Goal: Information Seeking & Learning: Learn about a topic

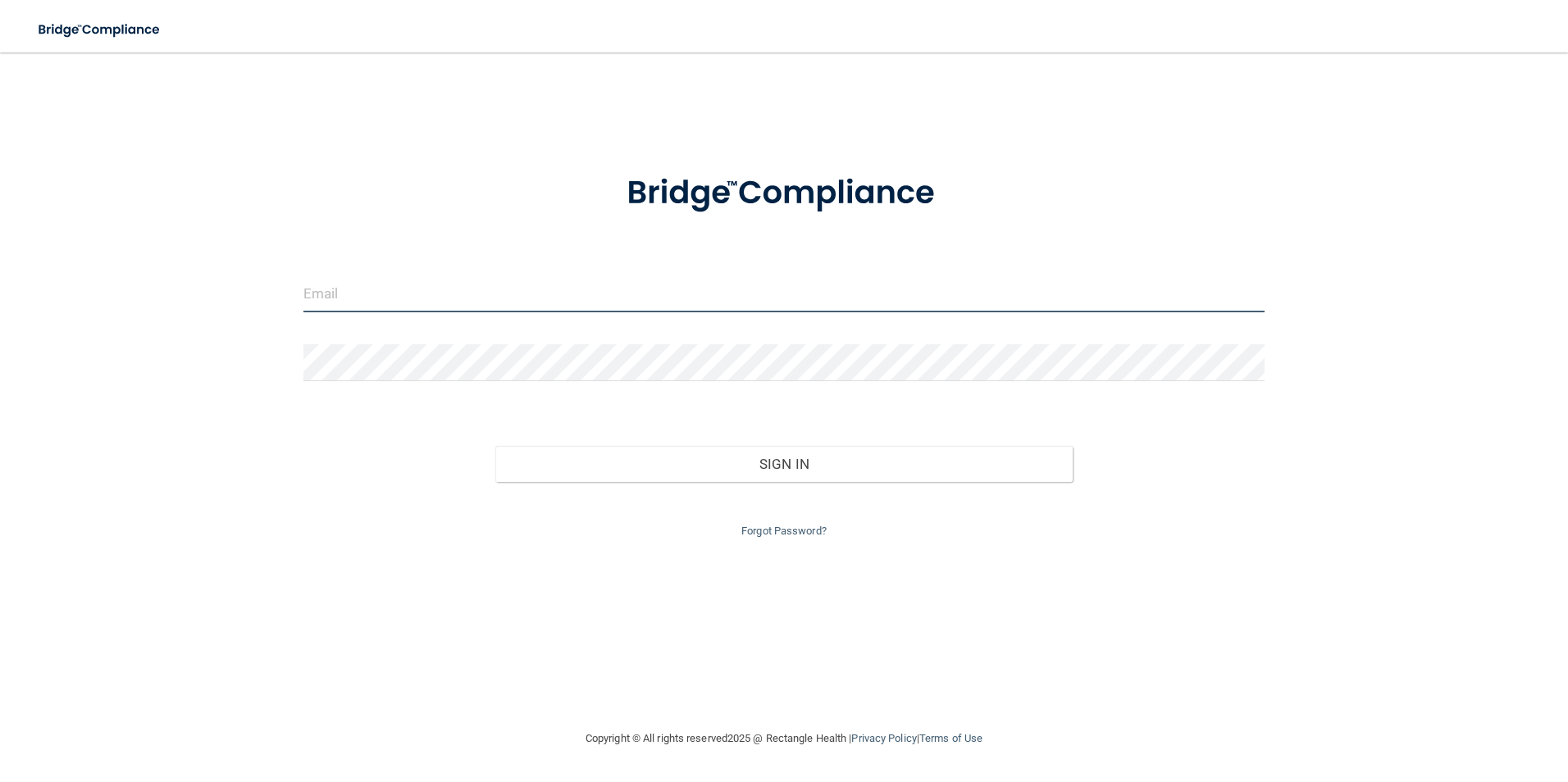
click at [417, 302] on input "email" at bounding box center [784, 293] width 962 height 37
click at [487, 299] on input "email" at bounding box center [784, 293] width 962 height 37
type input "k.stennis45@gmail.com"
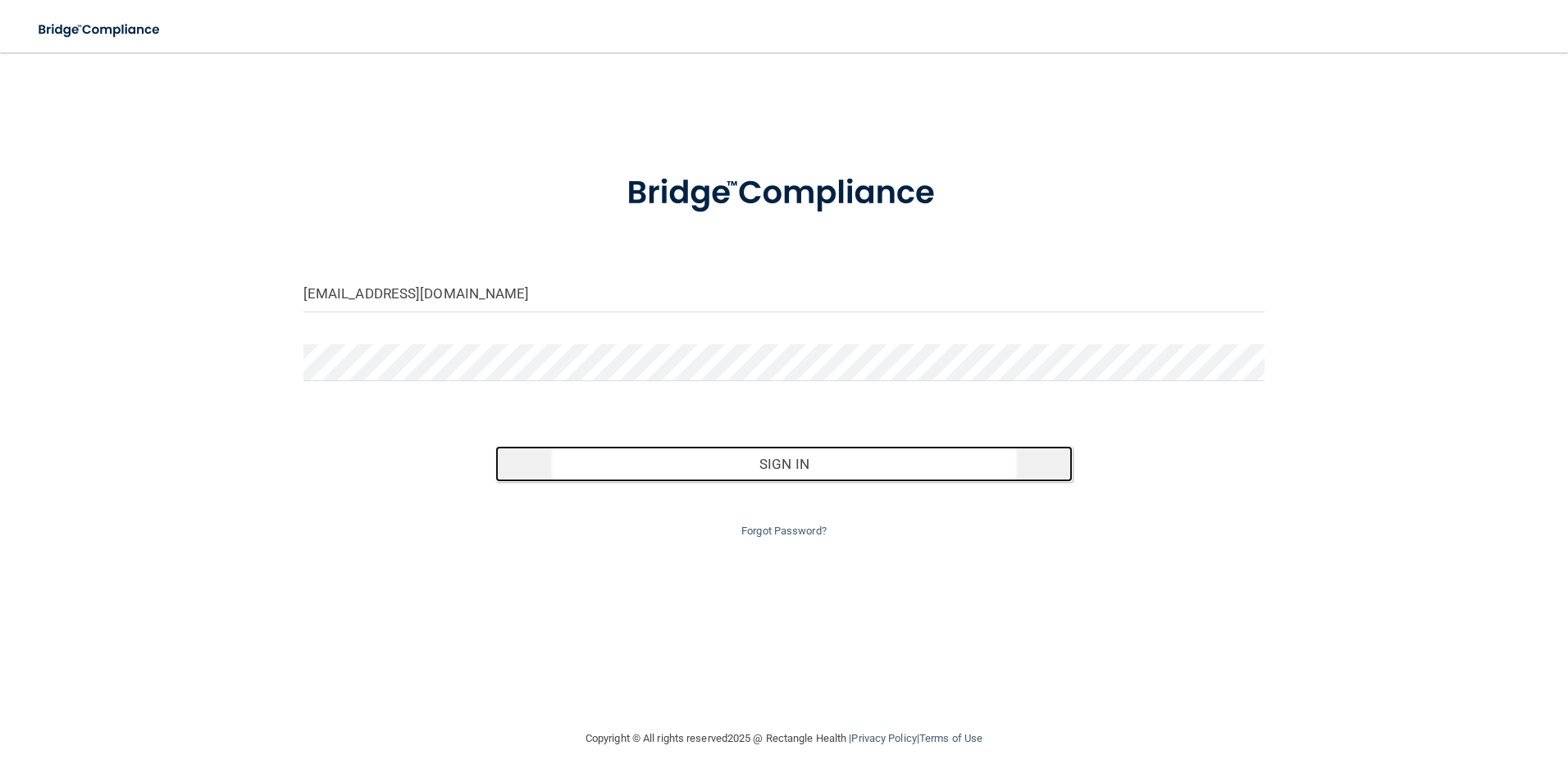
click at [677, 473] on button "Sign In" at bounding box center [784, 464] width 577 height 37
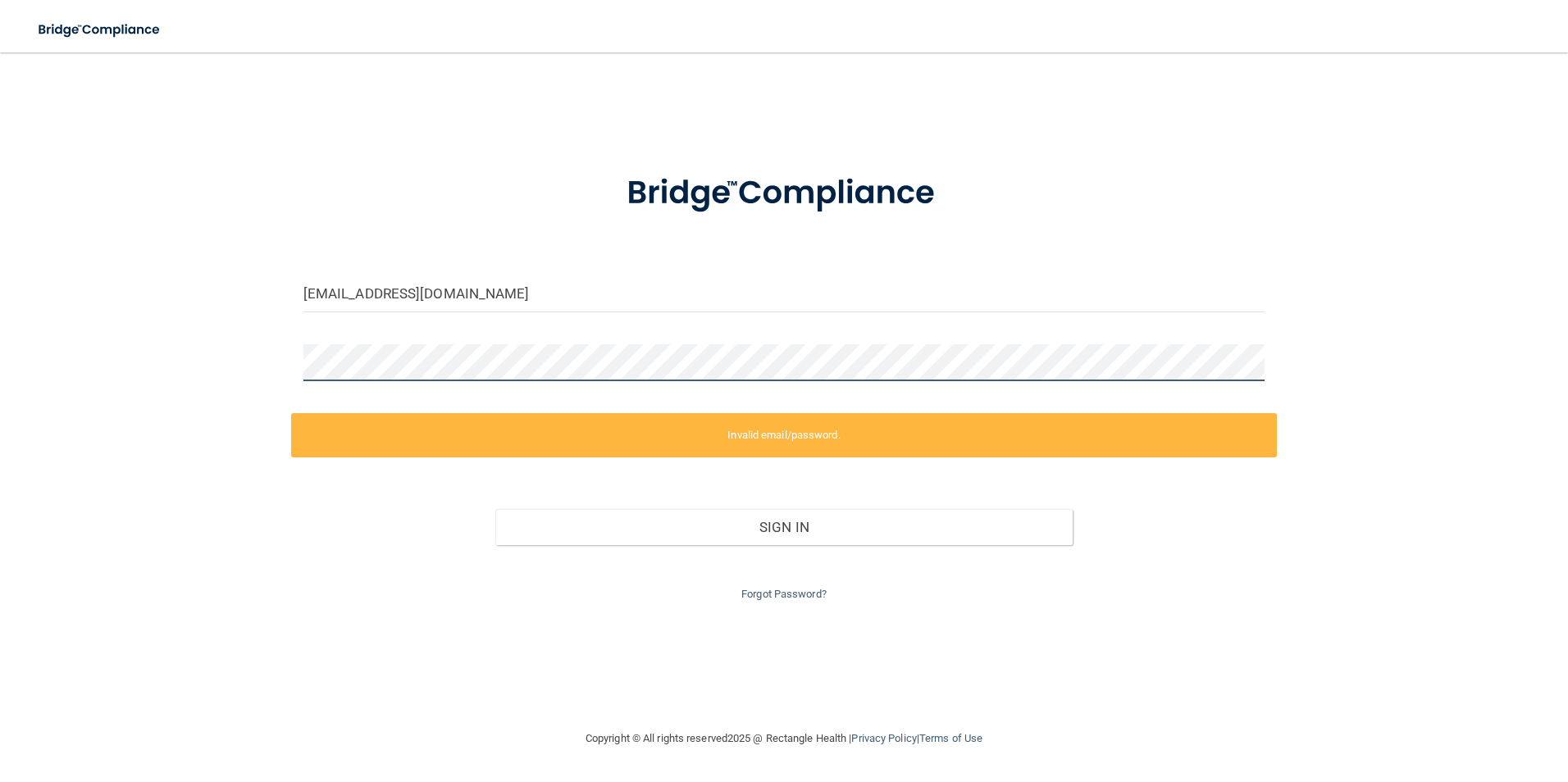
click at [37, 423] on div "k.stennis45@gmail.com Invalid email/password. You don't have permission to acce…" at bounding box center [784, 391] width 1502 height 643
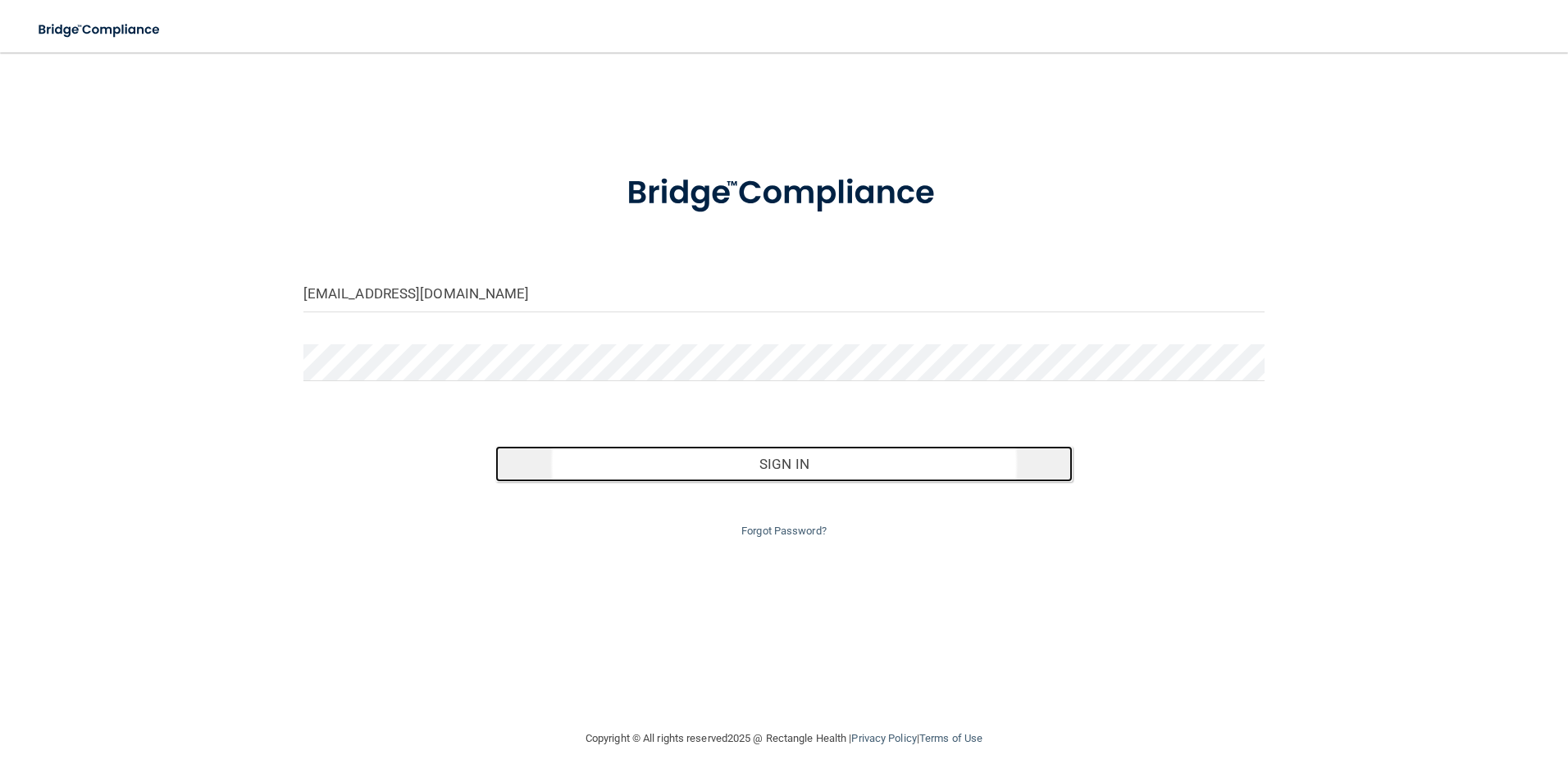
click at [955, 461] on button "Sign In" at bounding box center [784, 464] width 577 height 37
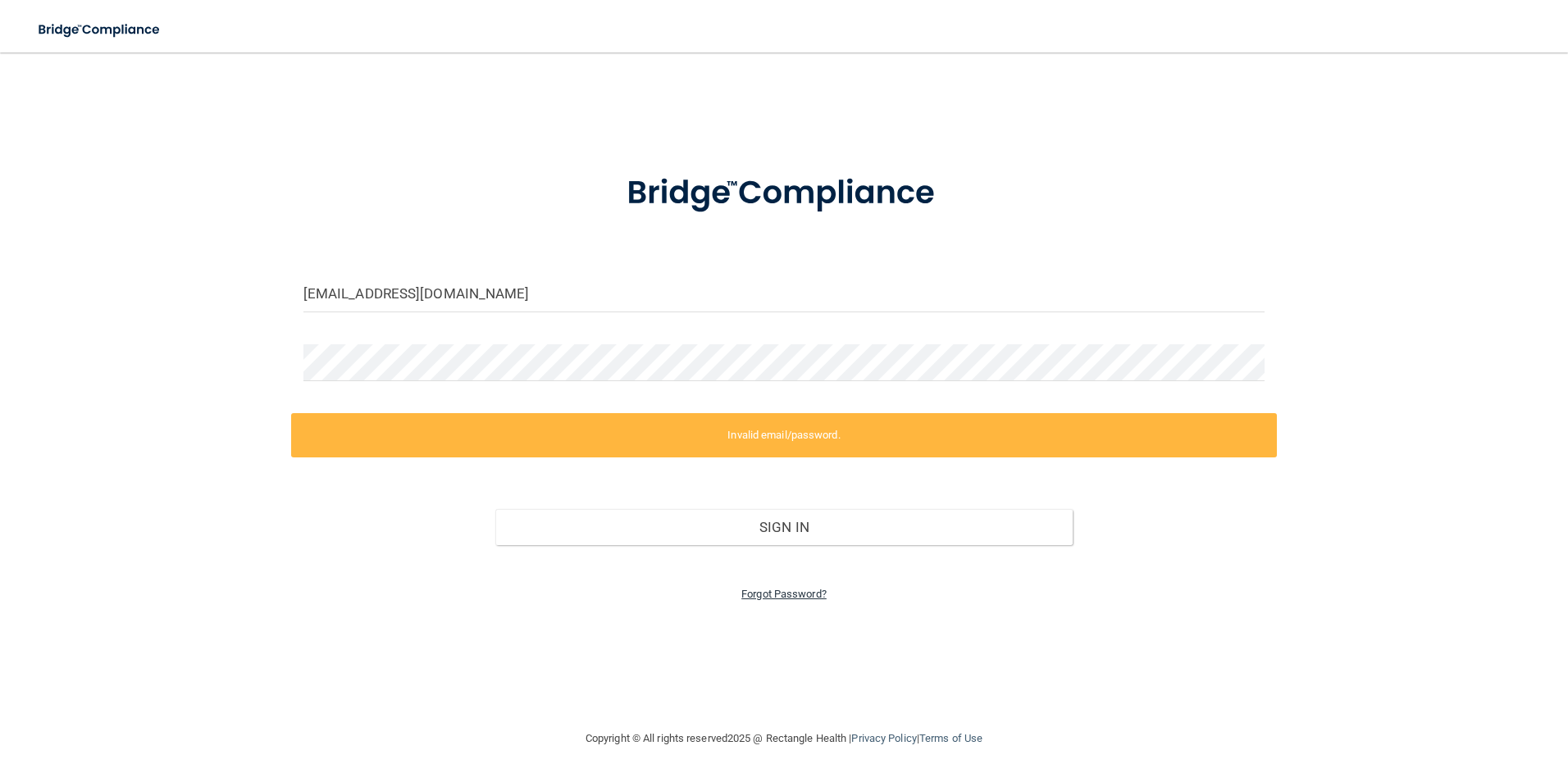
click at [790, 594] on link "Forgot Password?" at bounding box center [783, 594] width 85 height 12
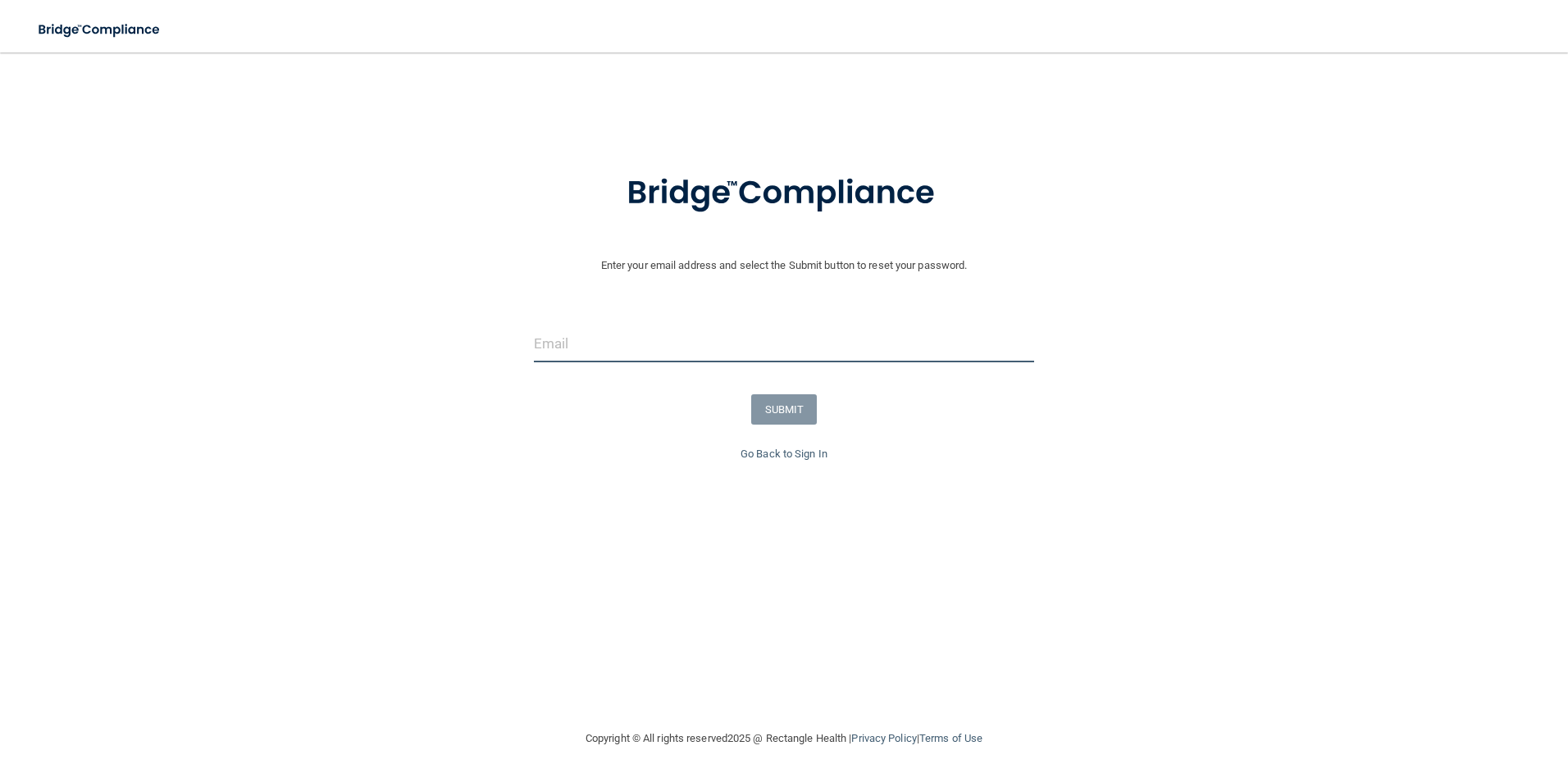
click at [624, 347] on input "email" at bounding box center [784, 344] width 501 height 37
type input "k.stennis45@gmail.com"
click at [786, 406] on button "SUBMIT" at bounding box center [784, 409] width 67 height 30
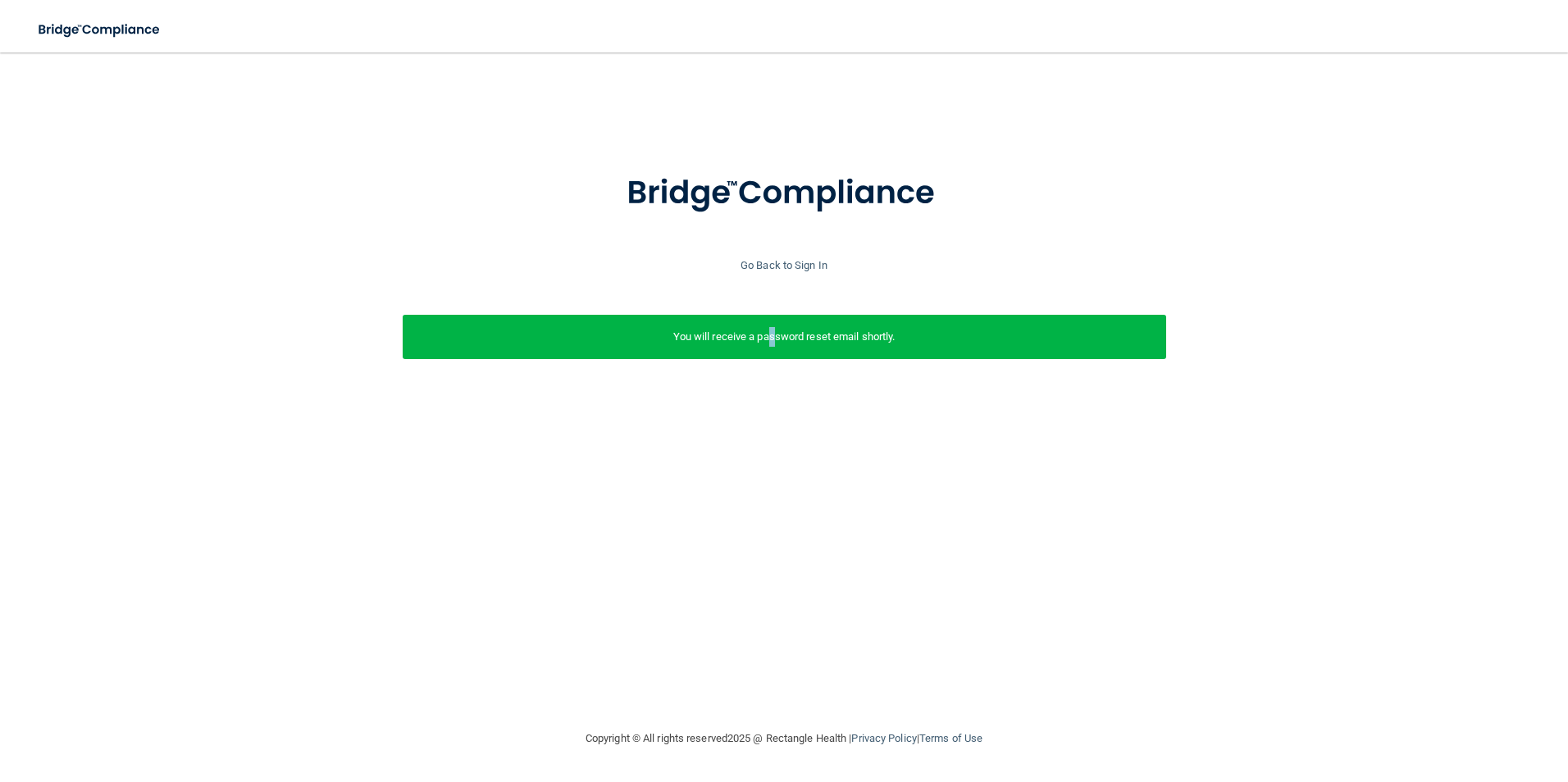
drag, startPoint x: 767, startPoint y: 346, endPoint x: 772, endPoint y: 354, distance: 9.4
click at [772, 354] on div "You will receive a password reset email shortly." at bounding box center [784, 336] width 763 height 44
drag, startPoint x: 772, startPoint y: 354, endPoint x: 737, endPoint y: 254, distance: 105.9
click at [682, 289] on div "Enter your email address and select the Submit button to reset your password. k…" at bounding box center [784, 284] width 1551 height 267
click at [766, 263] on link "Go Back to Sign In" at bounding box center [784, 265] width 87 height 12
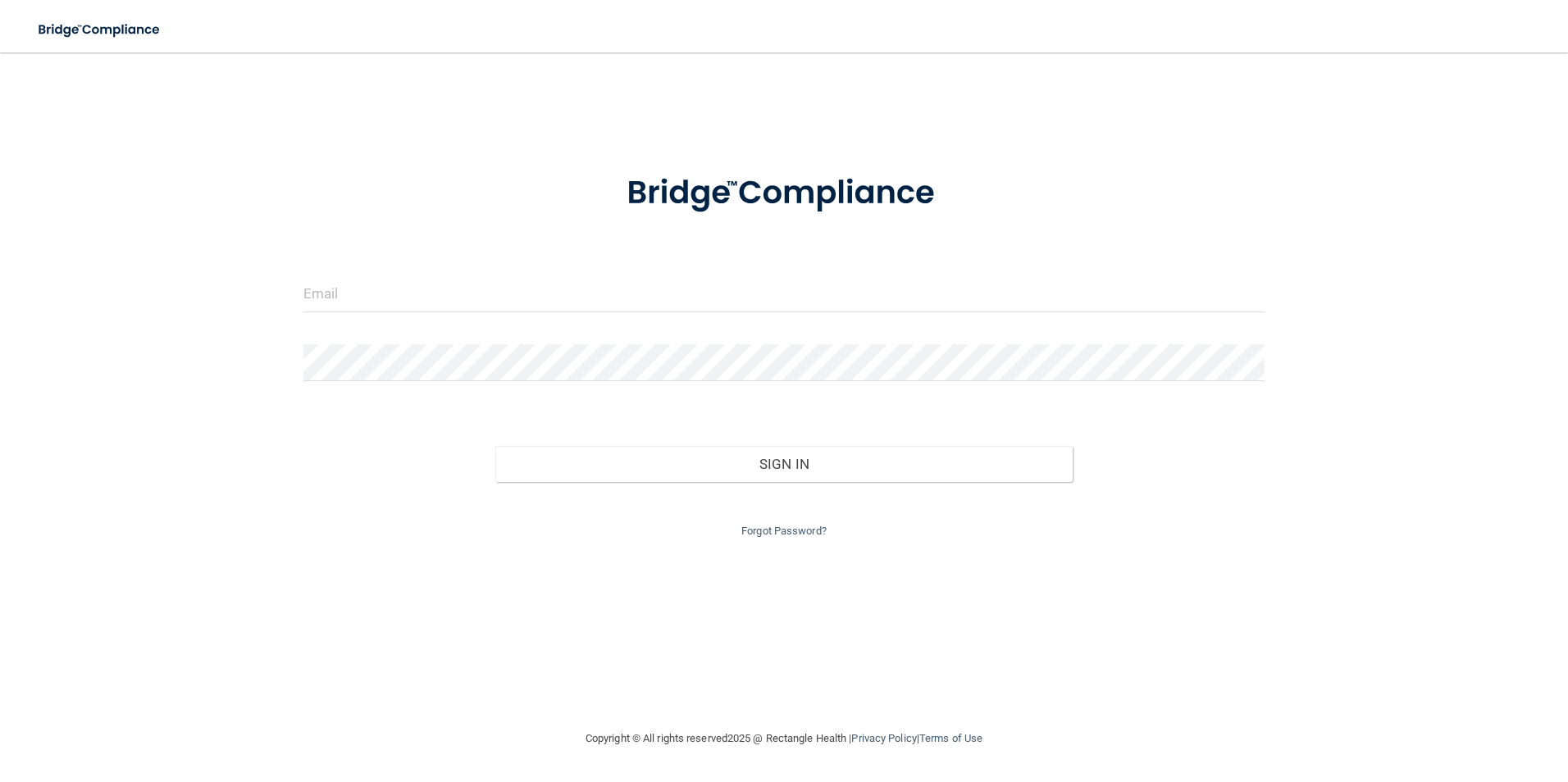
click at [546, 317] on div at bounding box center [784, 300] width 986 height 50
drag, startPoint x: 455, startPoint y: 259, endPoint x: 455, endPoint y: 273, distance: 14.0
click at [455, 273] on form "Invalid email/password. You don't have permission to access that page. Sign In …" at bounding box center [784, 346] width 962 height 391
click at [448, 302] on input "email" at bounding box center [784, 293] width 962 height 37
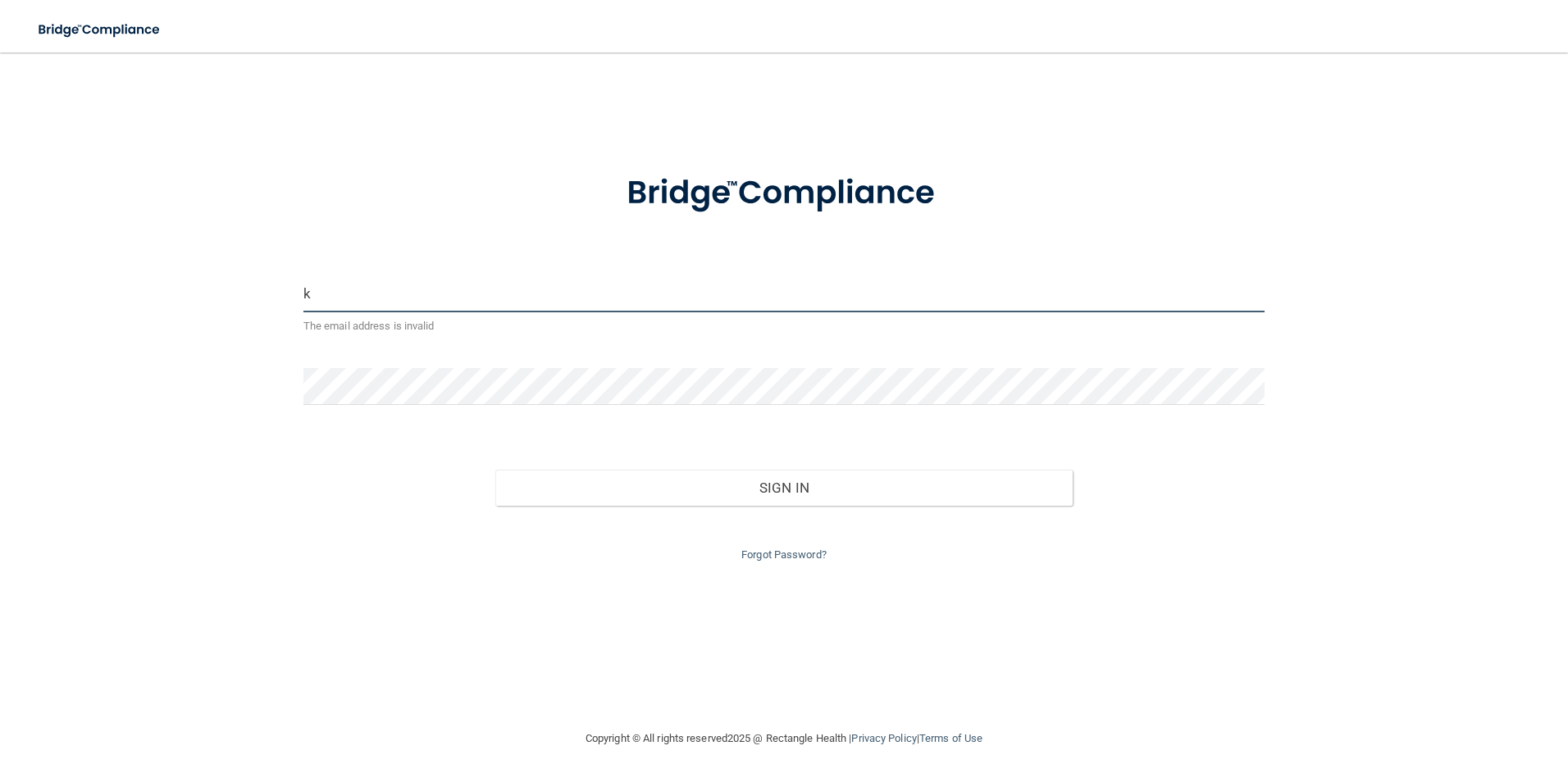
type input "k.stennis45@gmail.com"
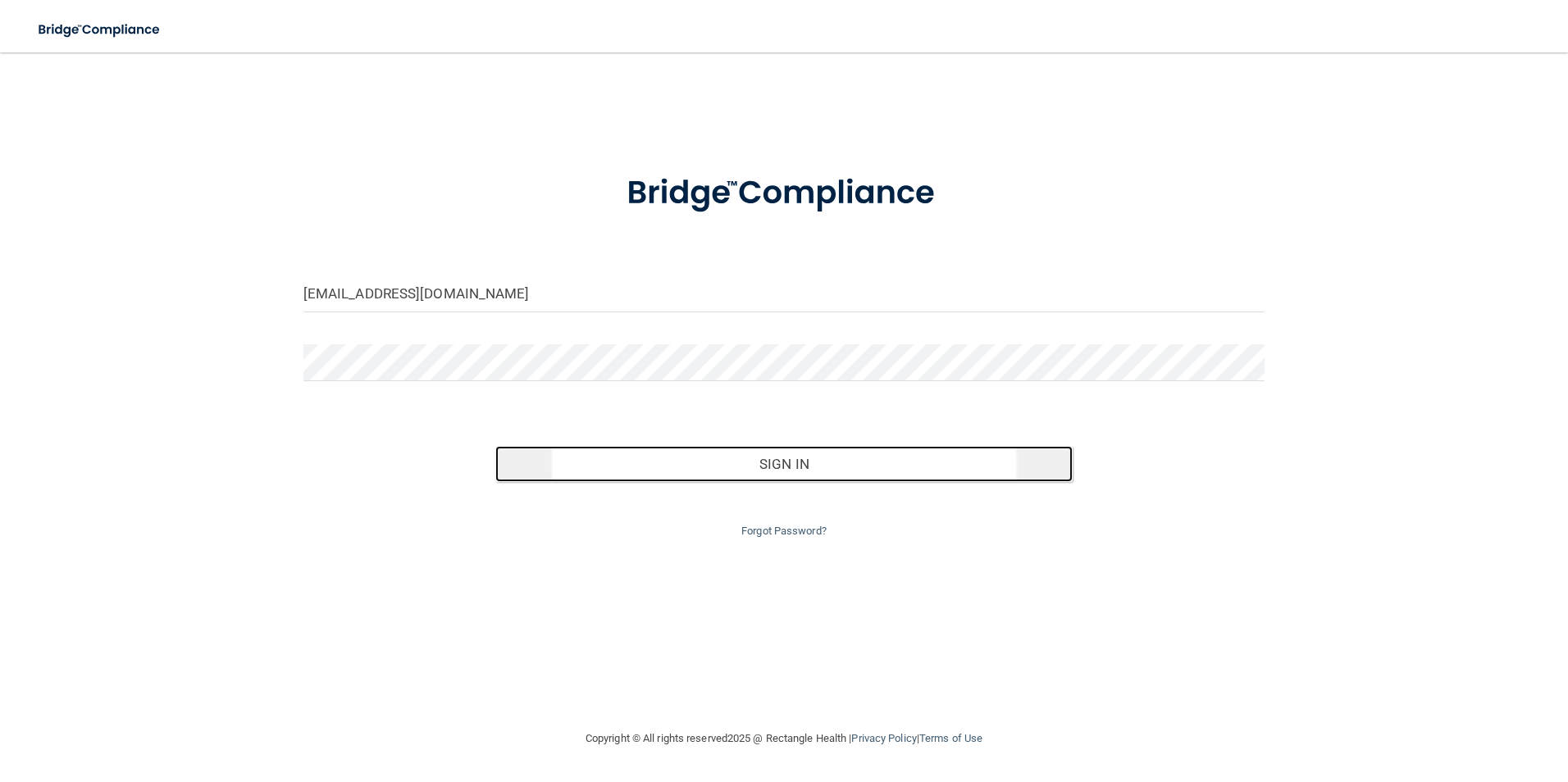
click at [849, 461] on button "Sign In" at bounding box center [784, 464] width 577 height 37
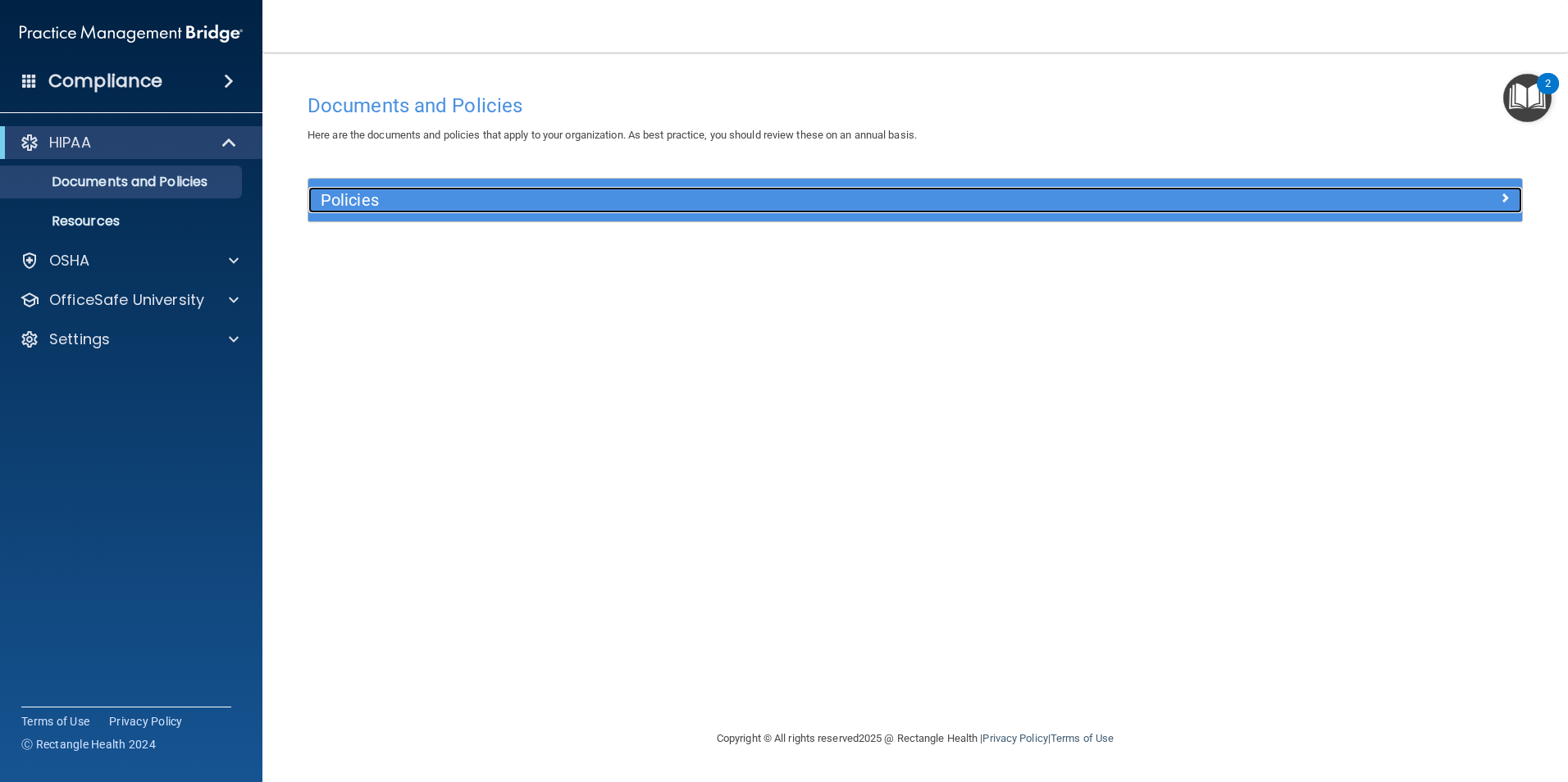
click at [1509, 203] on span at bounding box center [1504, 197] width 10 height 20
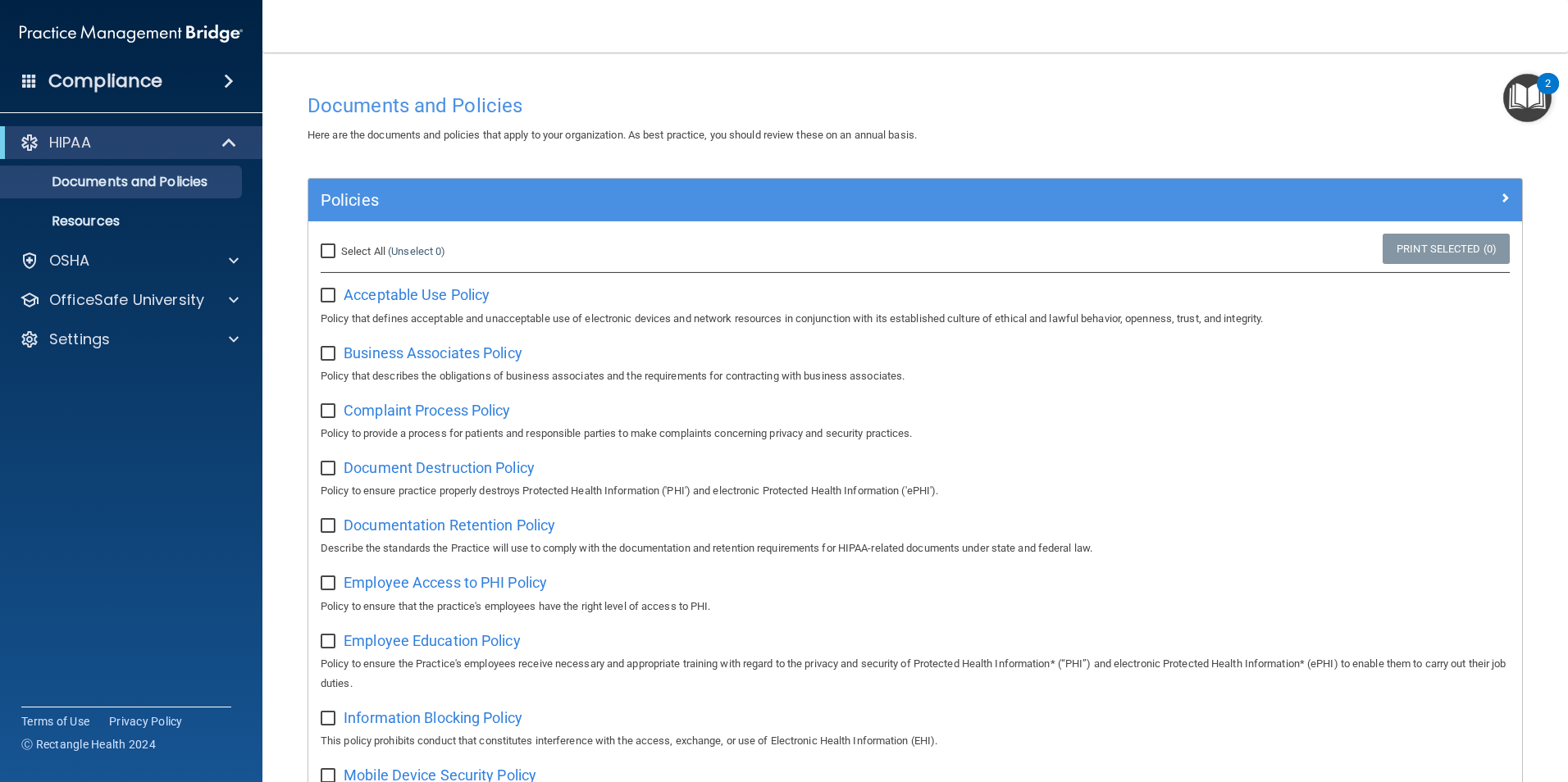
click at [79, 200] on ul "Documents and Policies Report an Incident Business Associates Emergency Plannin…" at bounding box center [131, 199] width 297 height 79
click at [81, 218] on p "Resources" at bounding box center [122, 222] width 224 height 17
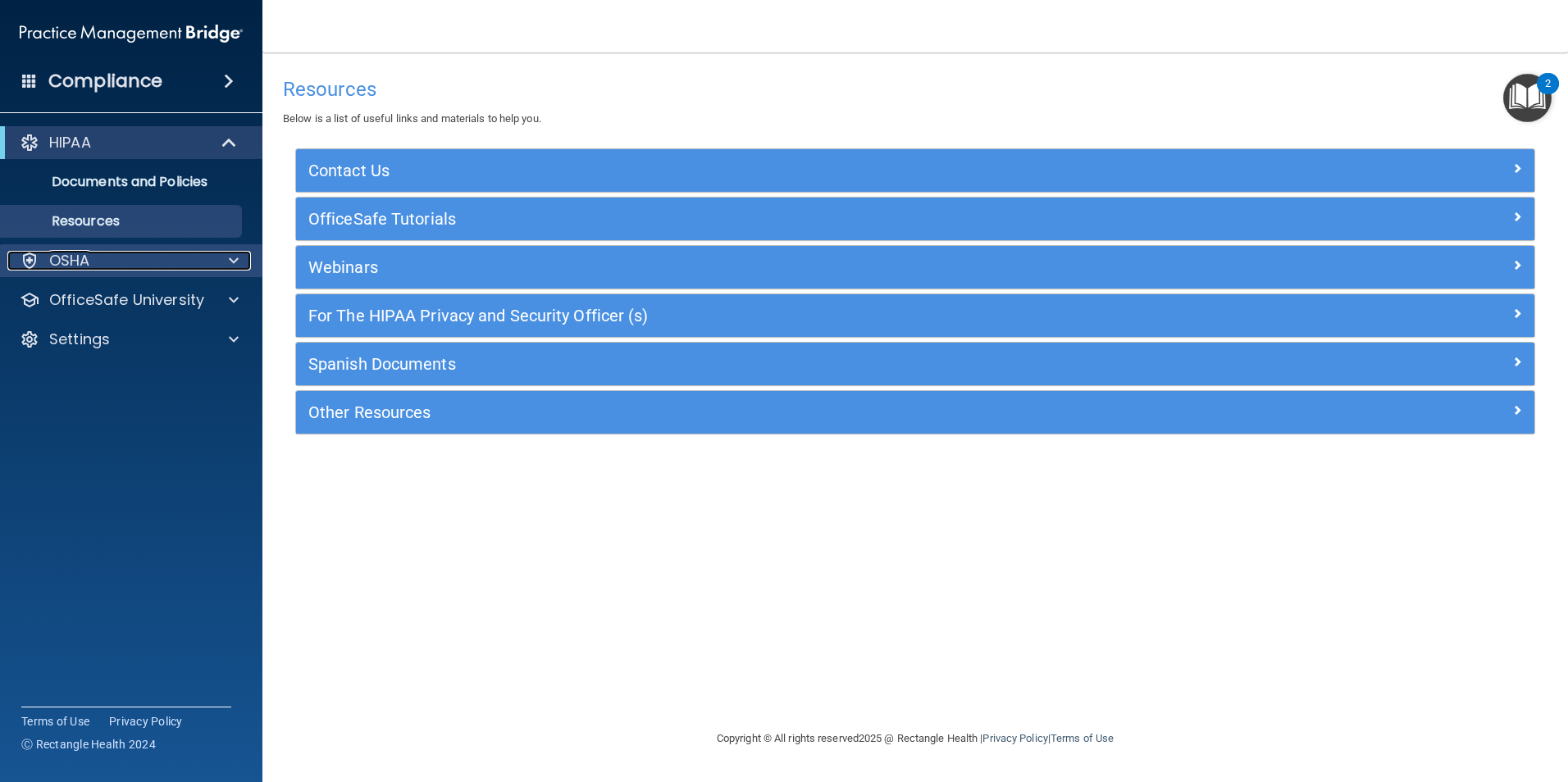
click at [135, 258] on div "OSHA" at bounding box center [109, 260] width 203 height 20
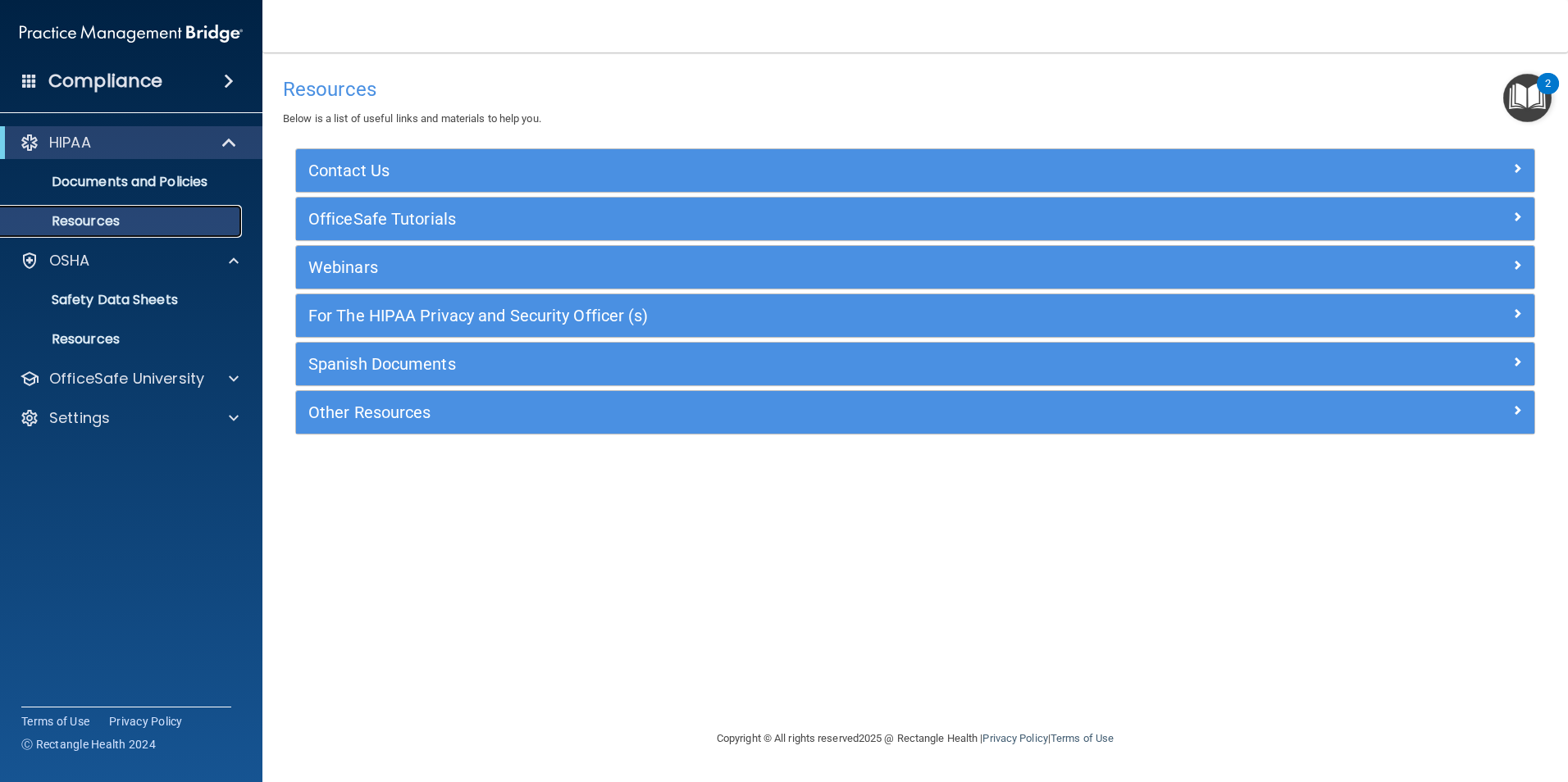
click at [98, 221] on p "Resources" at bounding box center [122, 222] width 224 height 17
click at [221, 69] on div "Compliance" at bounding box center [131, 81] width 262 height 37
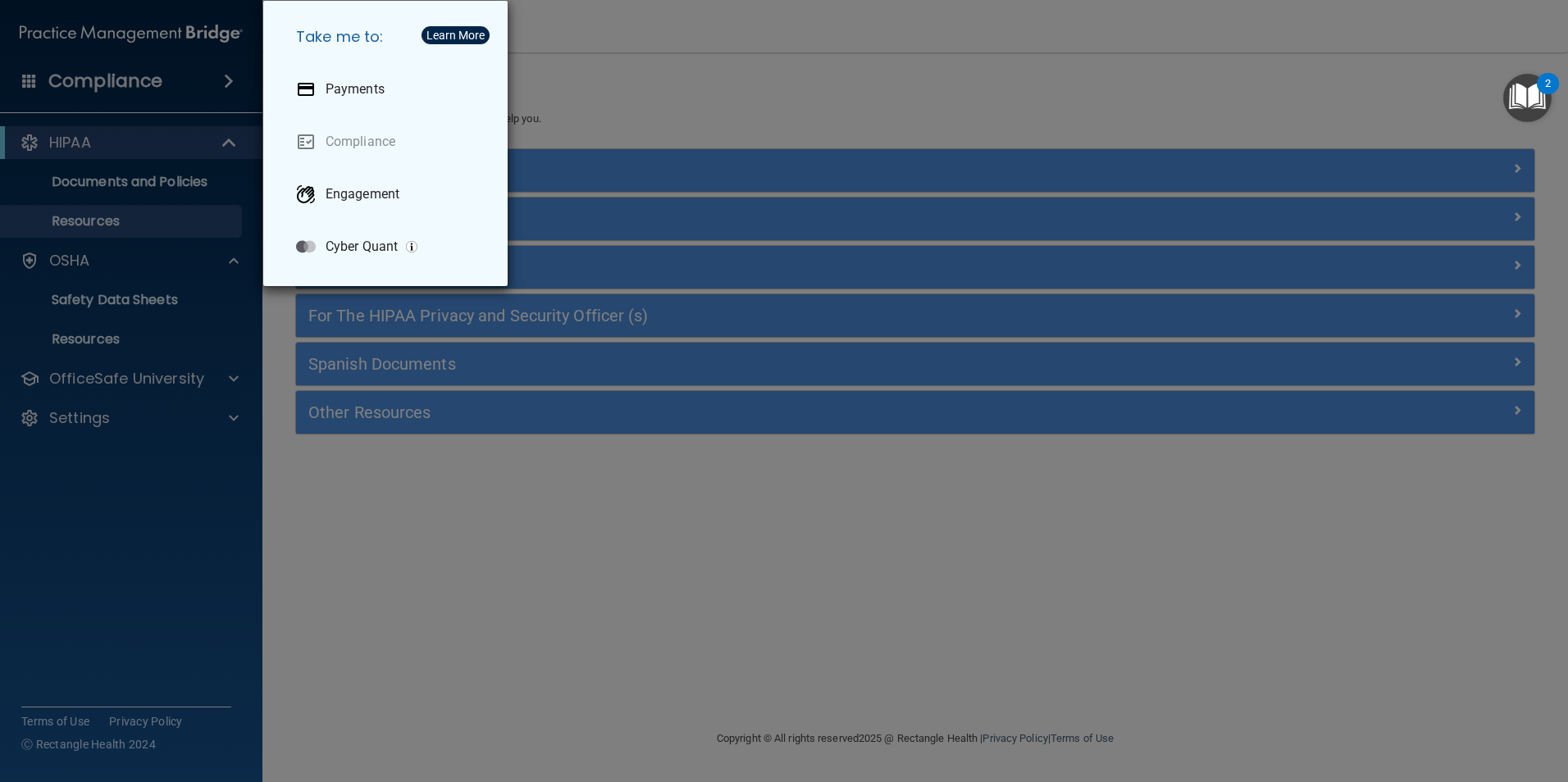
click at [635, 115] on div "Take me to: Payments Compliance Engagement Cyber Quant" at bounding box center [784, 391] width 1568 height 782
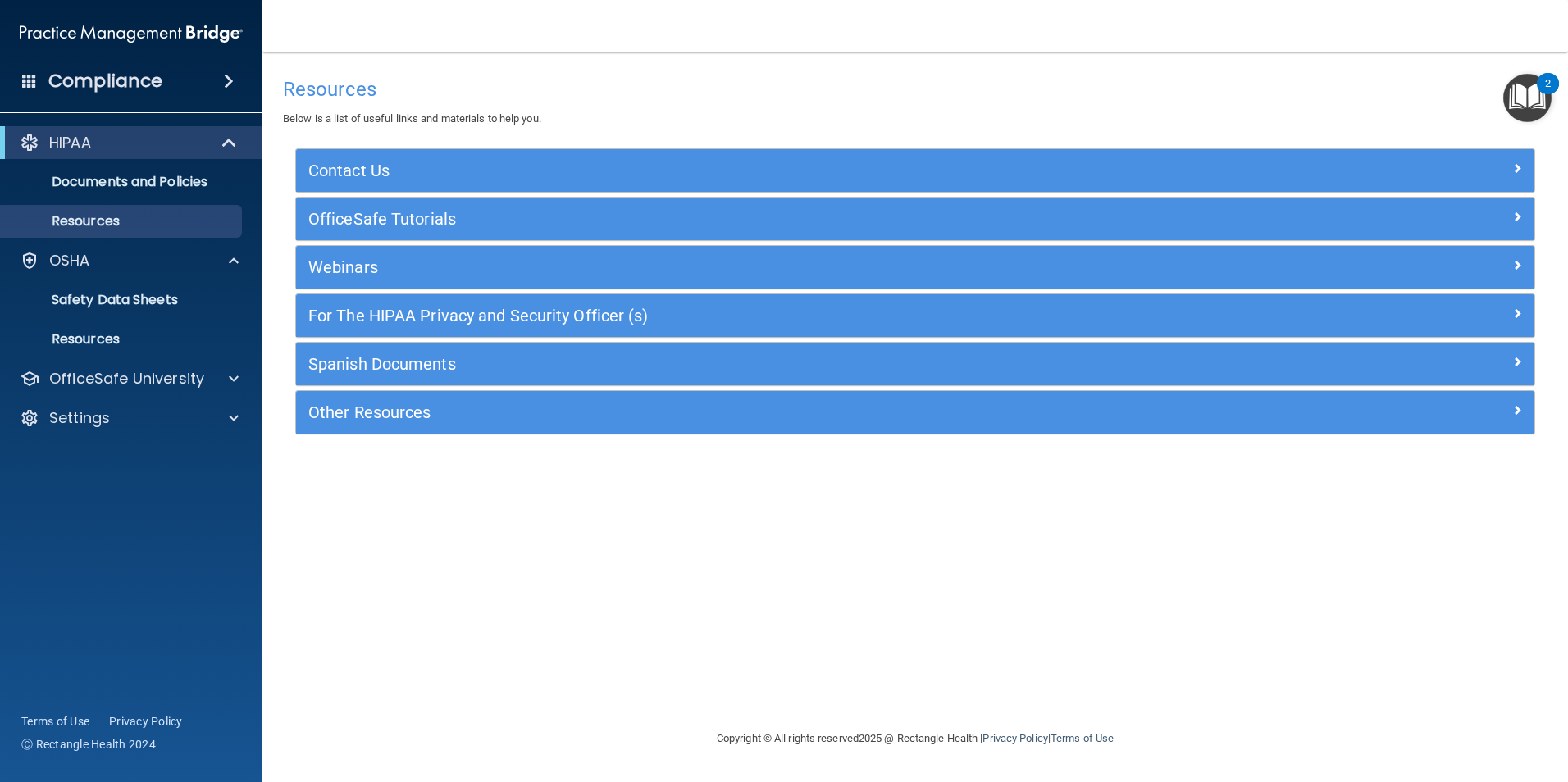
click at [227, 81] on span at bounding box center [229, 81] width 10 height 20
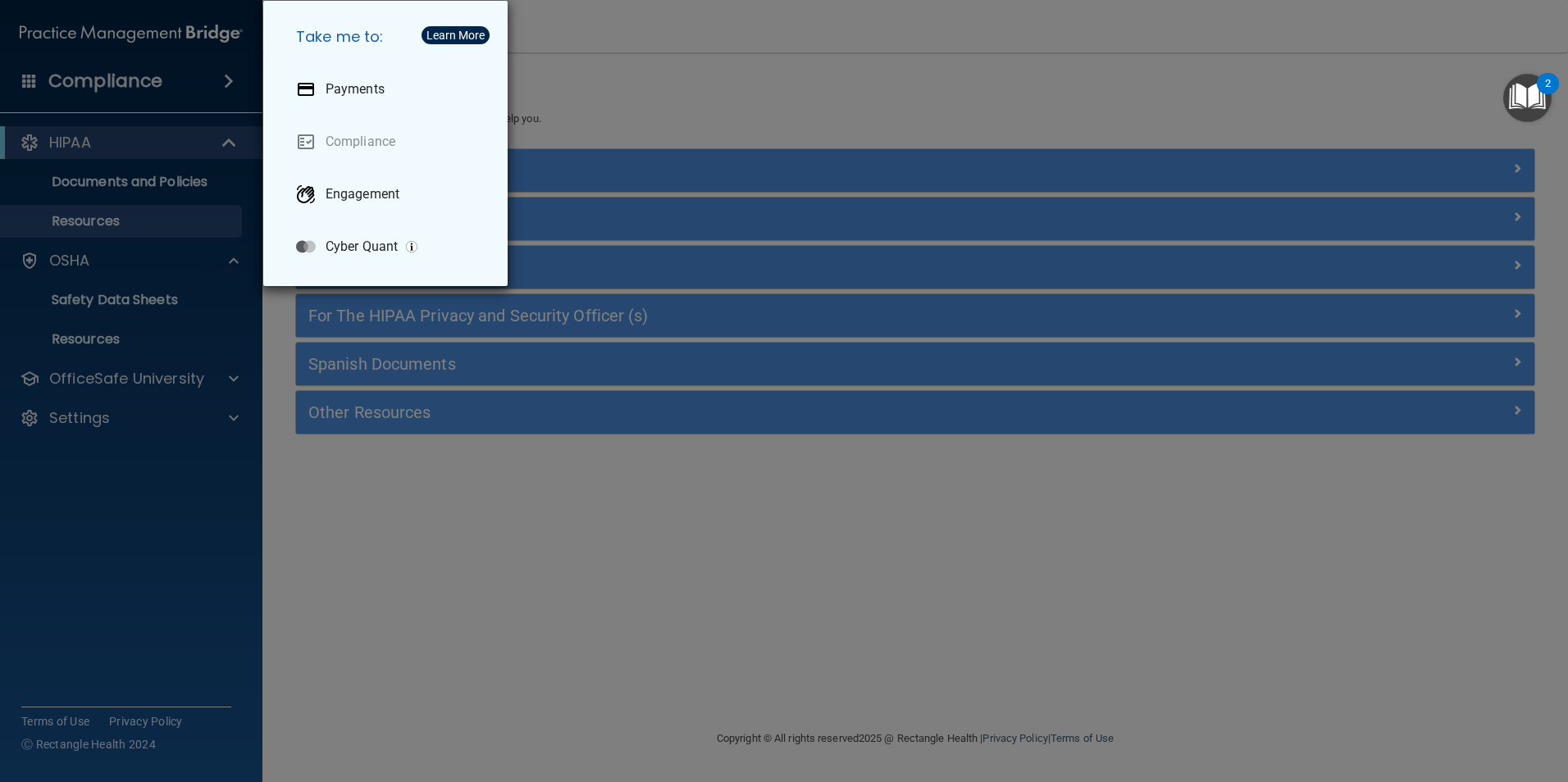
click at [546, 638] on div "Take me to: Payments Compliance Engagement Cyber Quant" at bounding box center [784, 391] width 1568 height 782
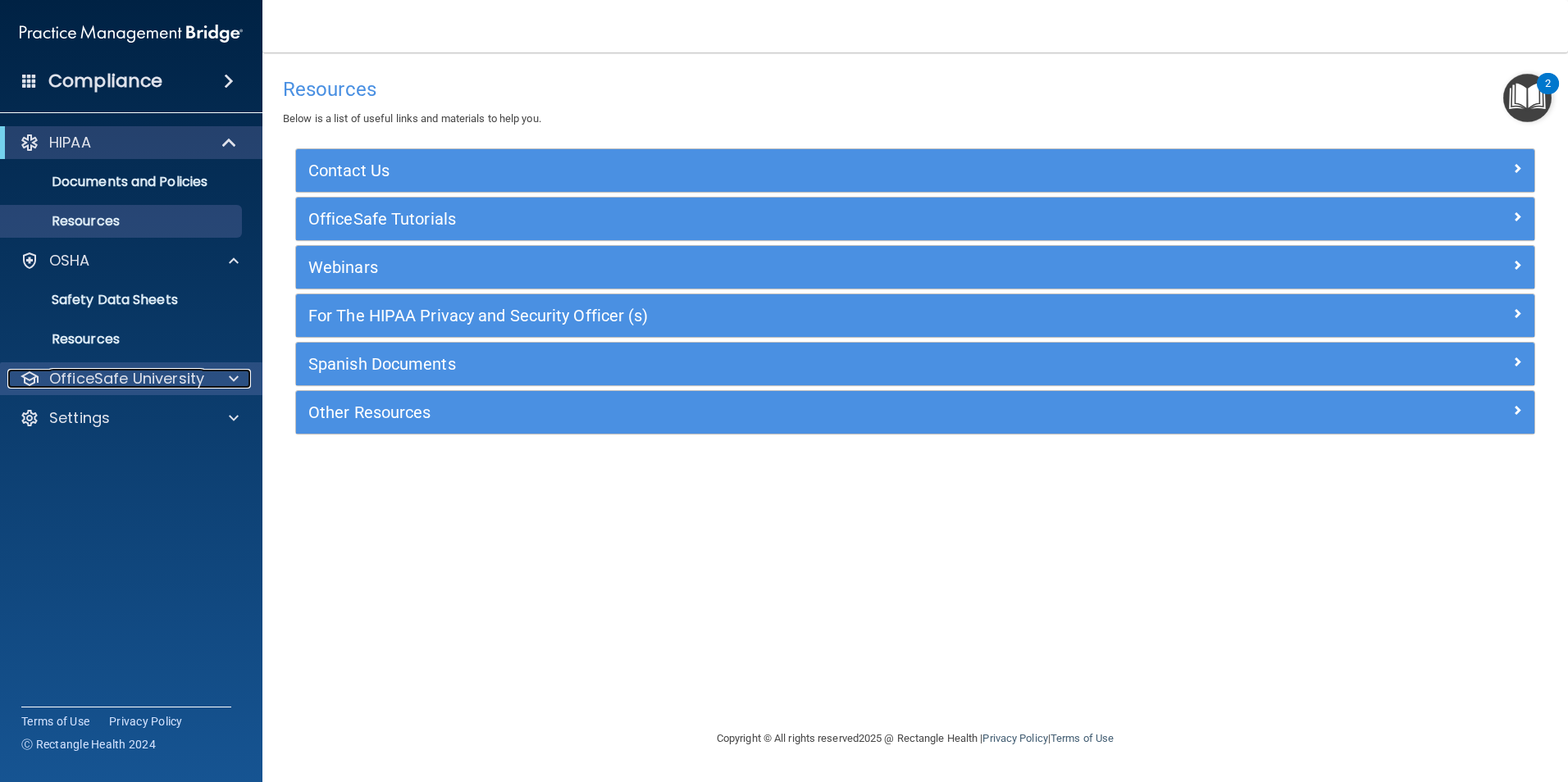
click at [216, 374] on div at bounding box center [231, 378] width 41 height 20
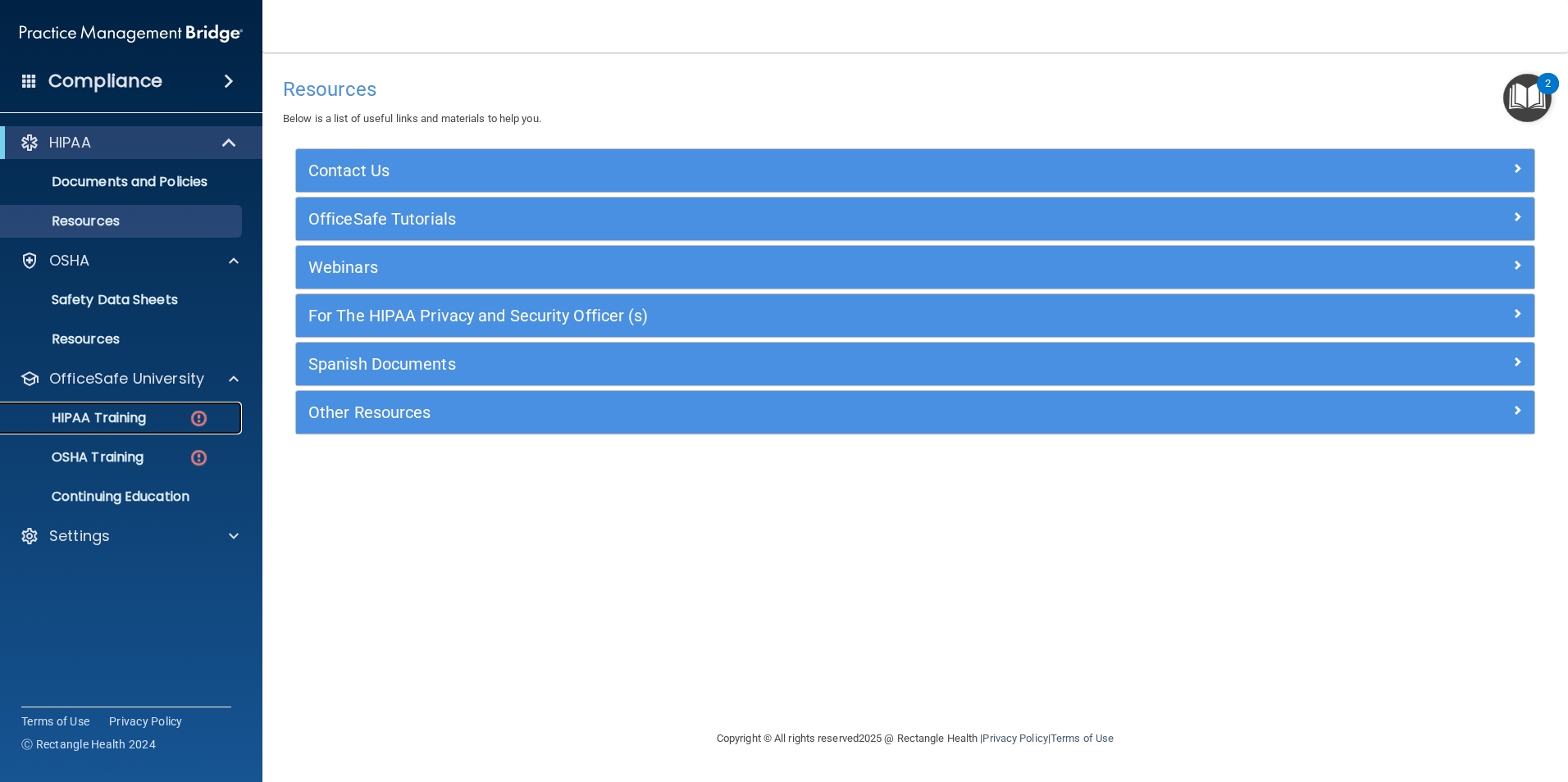
click at [164, 417] on div "HIPAA Training" at bounding box center [122, 419] width 224 height 17
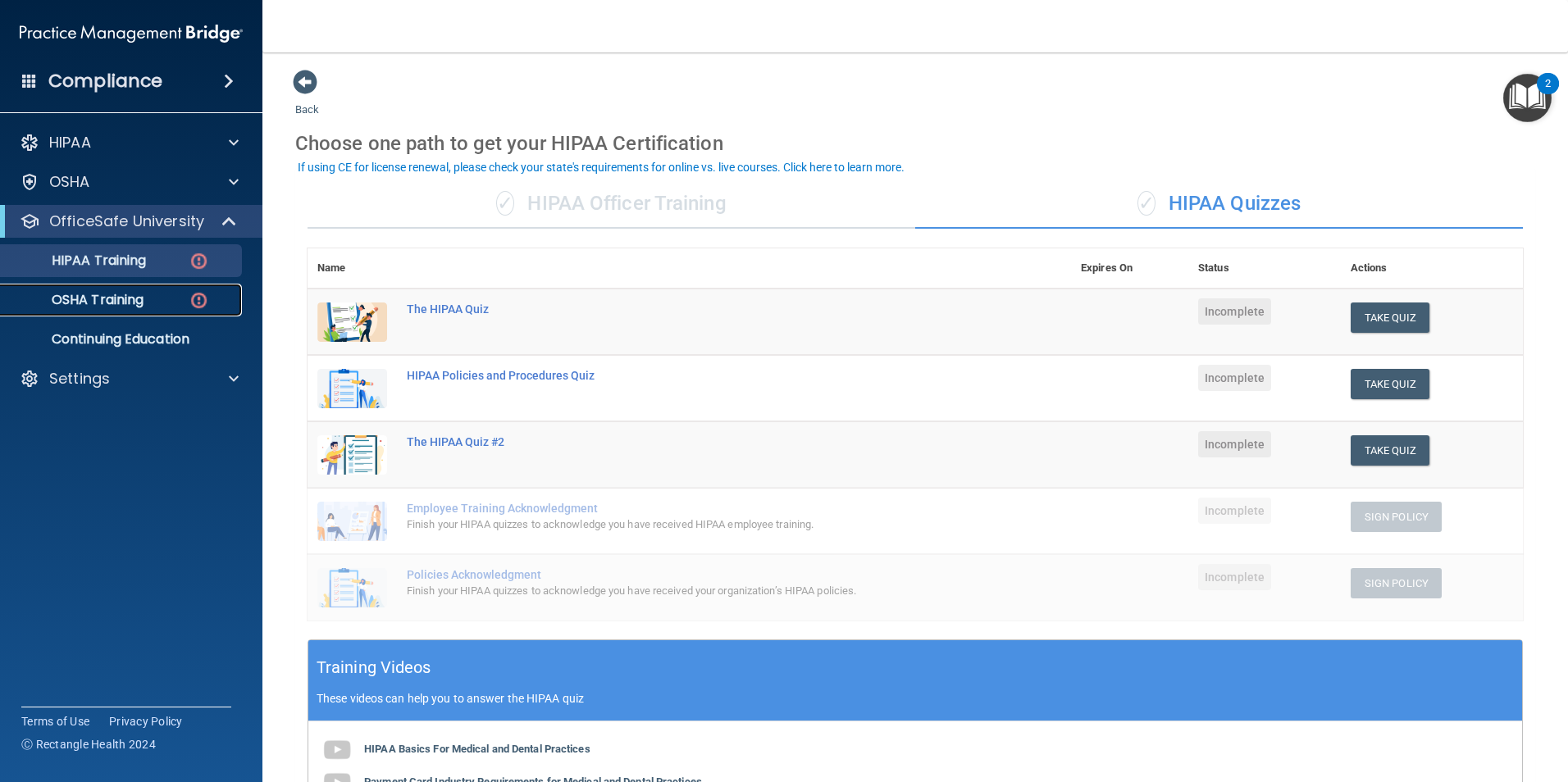
click at [126, 293] on p "OSHA Training" at bounding box center [77, 301] width 133 height 17
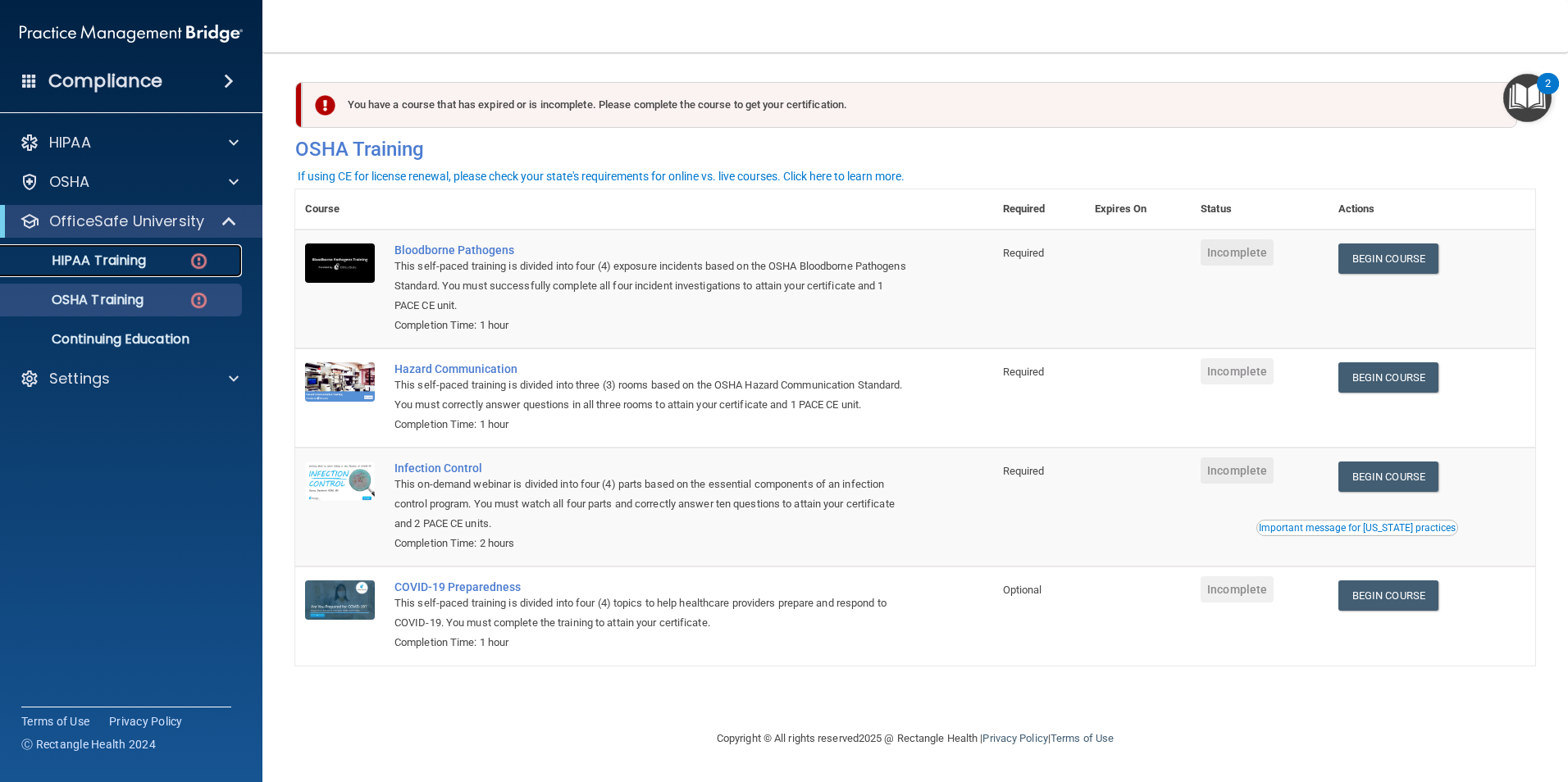
click at [200, 258] on img at bounding box center [199, 261] width 21 height 21
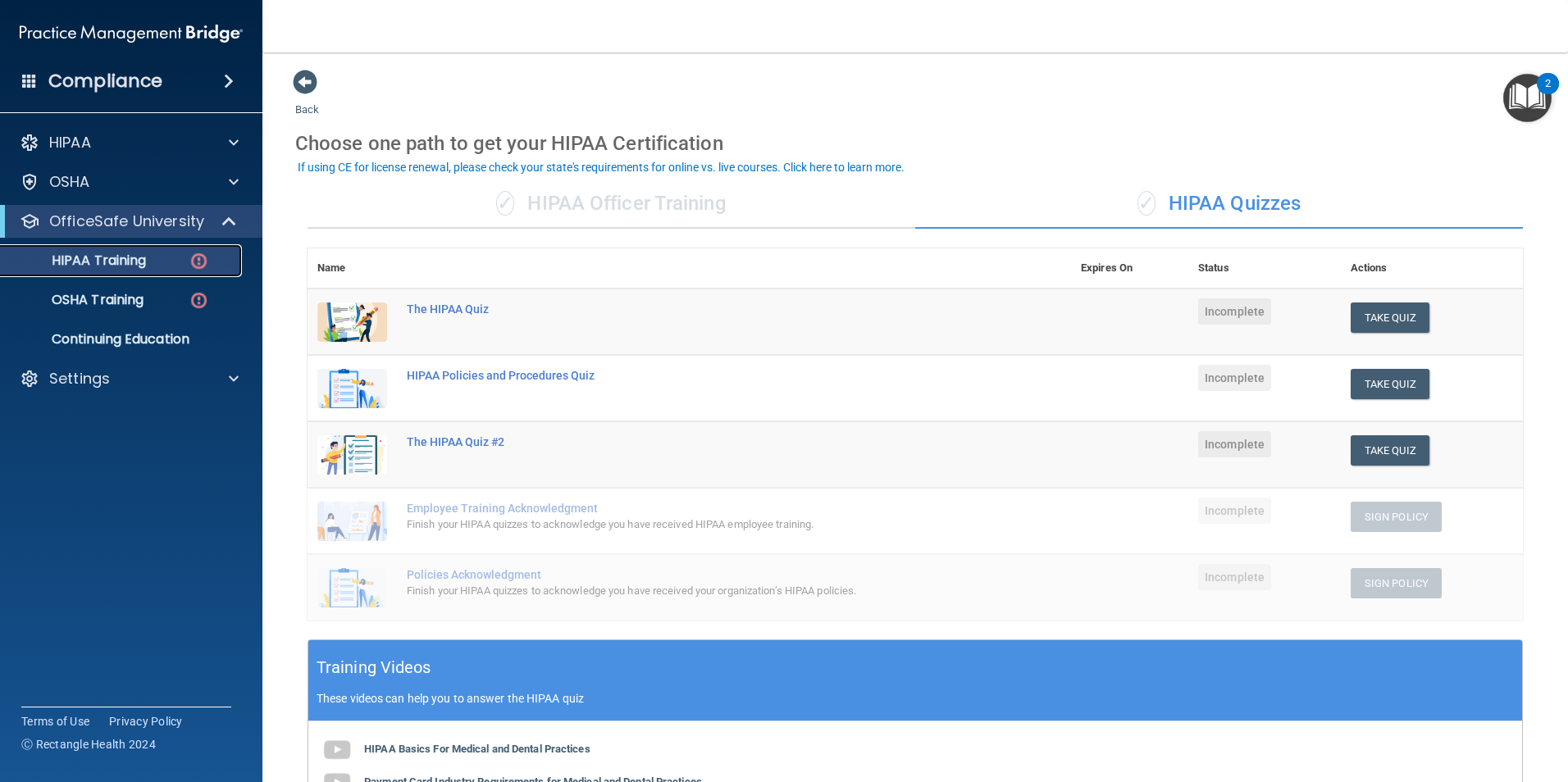
click at [101, 259] on p "HIPAA Training" at bounding box center [78, 261] width 135 height 17
click at [623, 201] on div "✓ HIPAA Officer Training" at bounding box center [611, 204] width 608 height 50
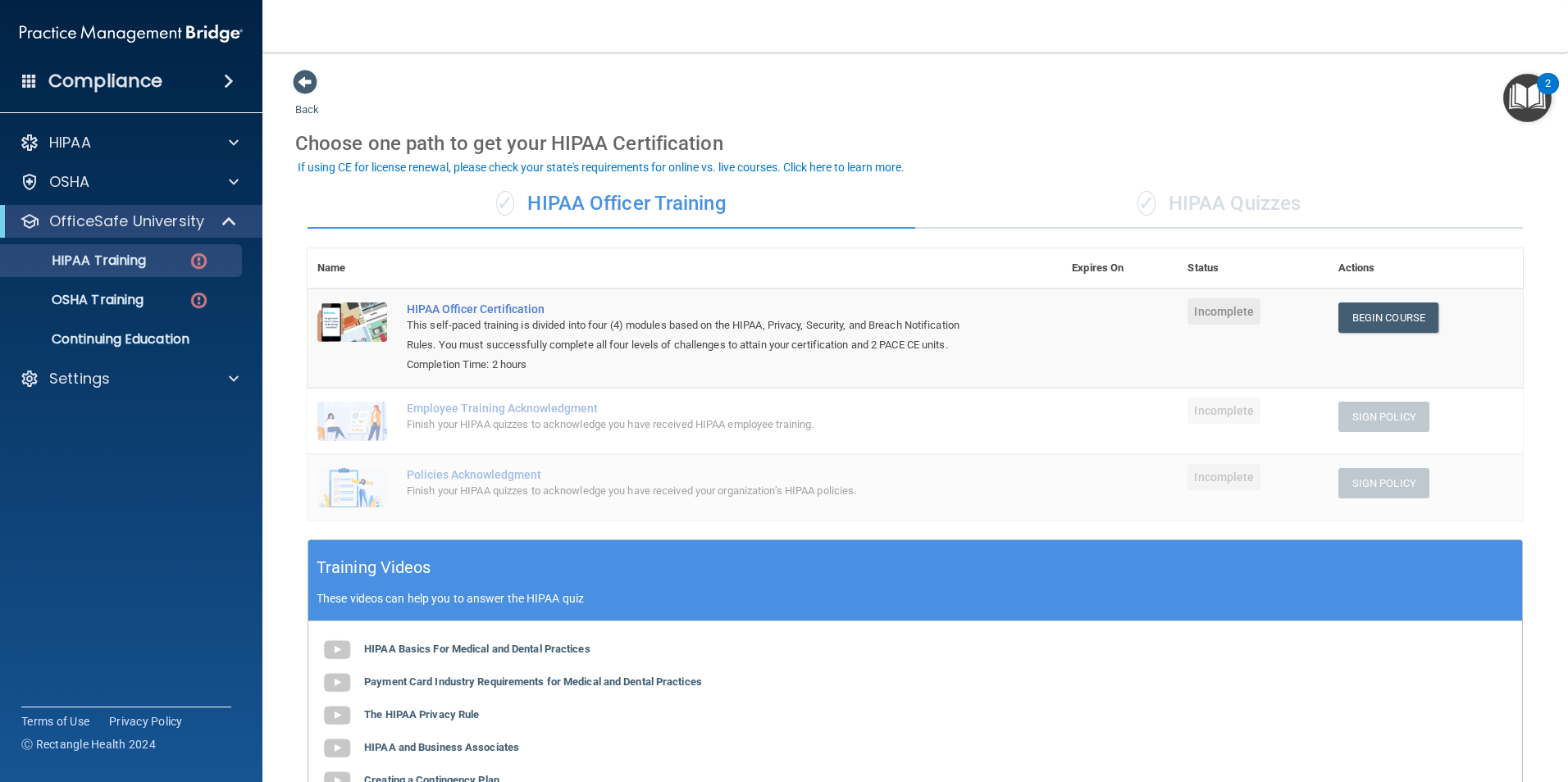
click at [1220, 212] on div "✓ HIPAA Quizzes" at bounding box center [1219, 204] width 608 height 50
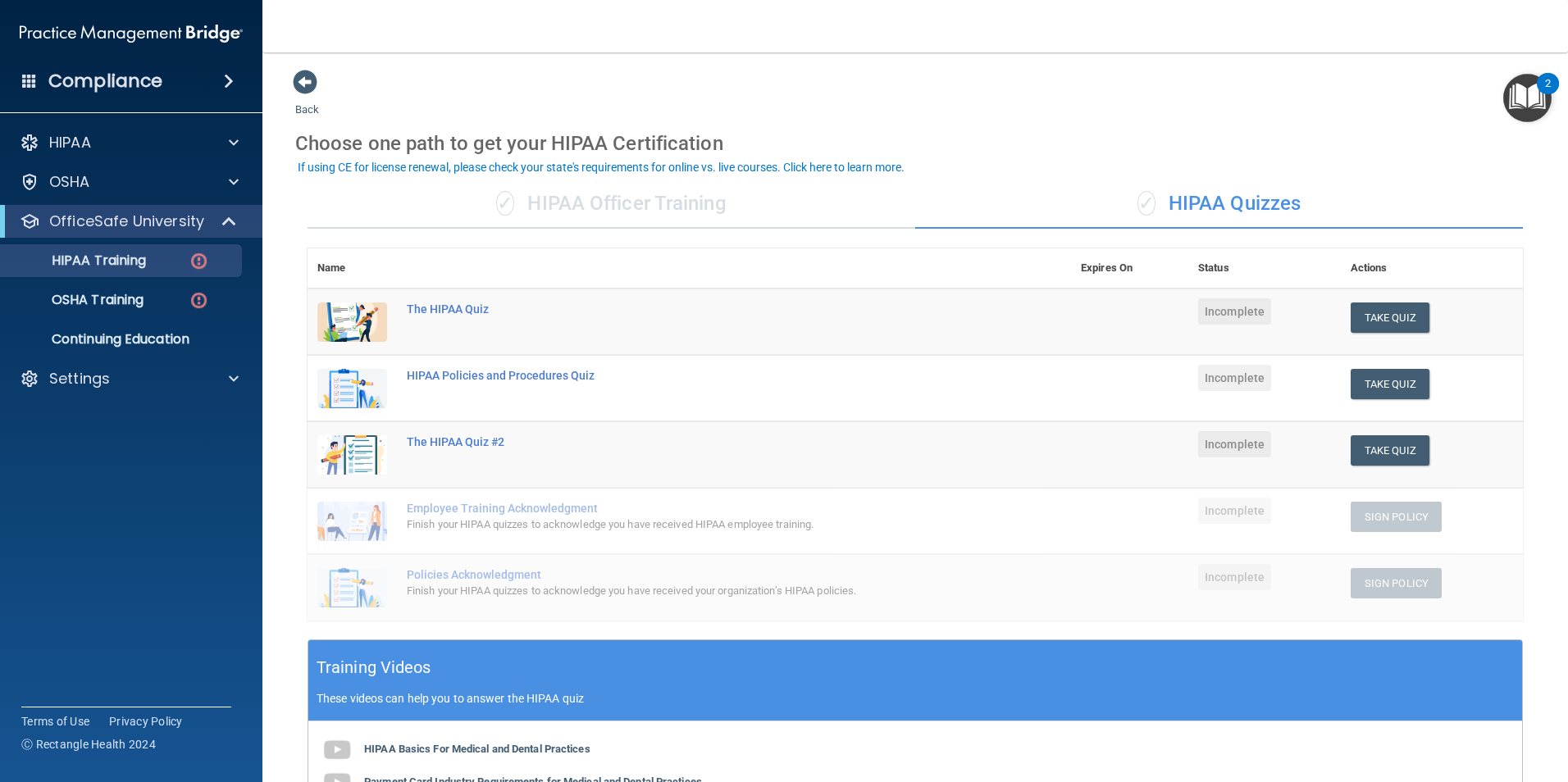
click at [677, 202] on div "✓ HIPAA Officer Training" at bounding box center [611, 204] width 608 height 50
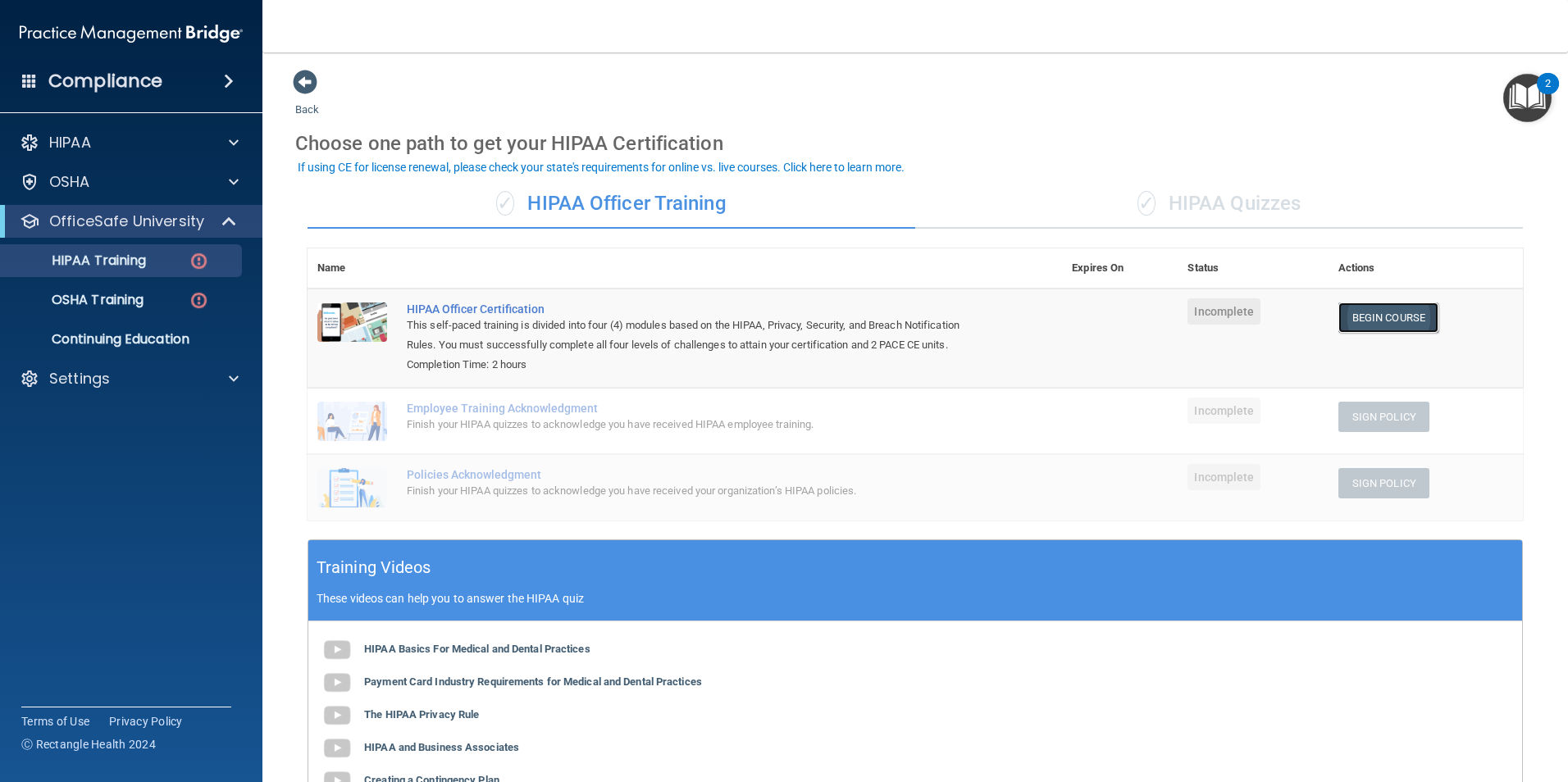
click at [1354, 317] on link "Begin Course" at bounding box center [1388, 317] width 100 height 30
